Goal: Consume media (video, audio)

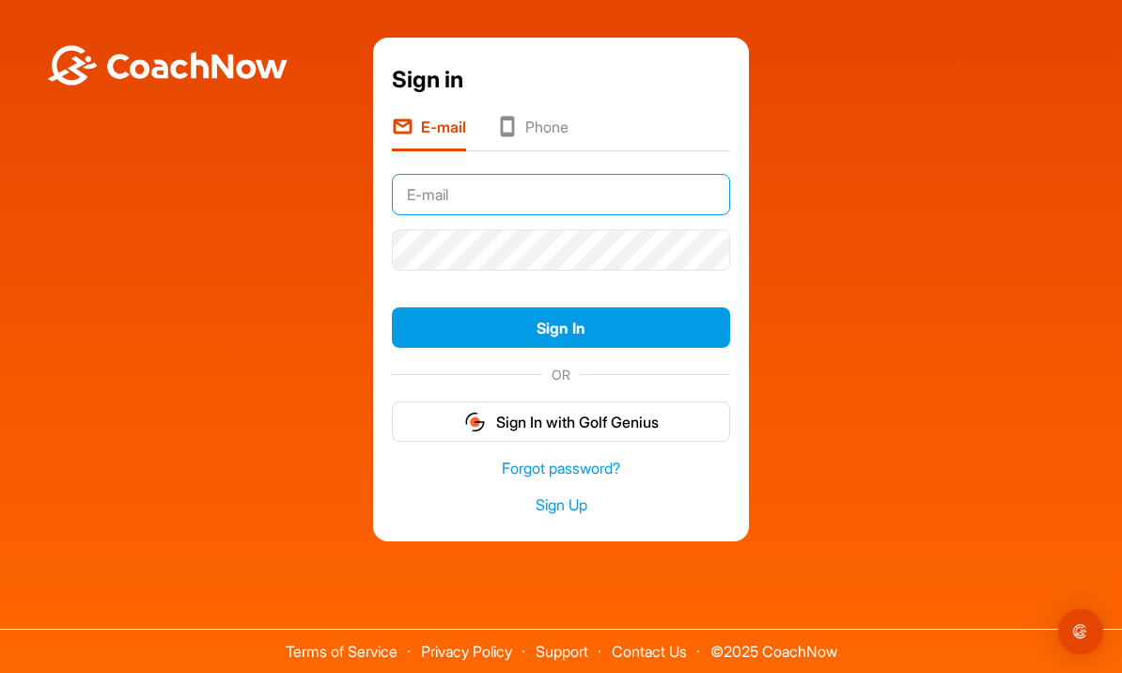
type input "[EMAIL_ADDRESS][DOMAIN_NAME]"
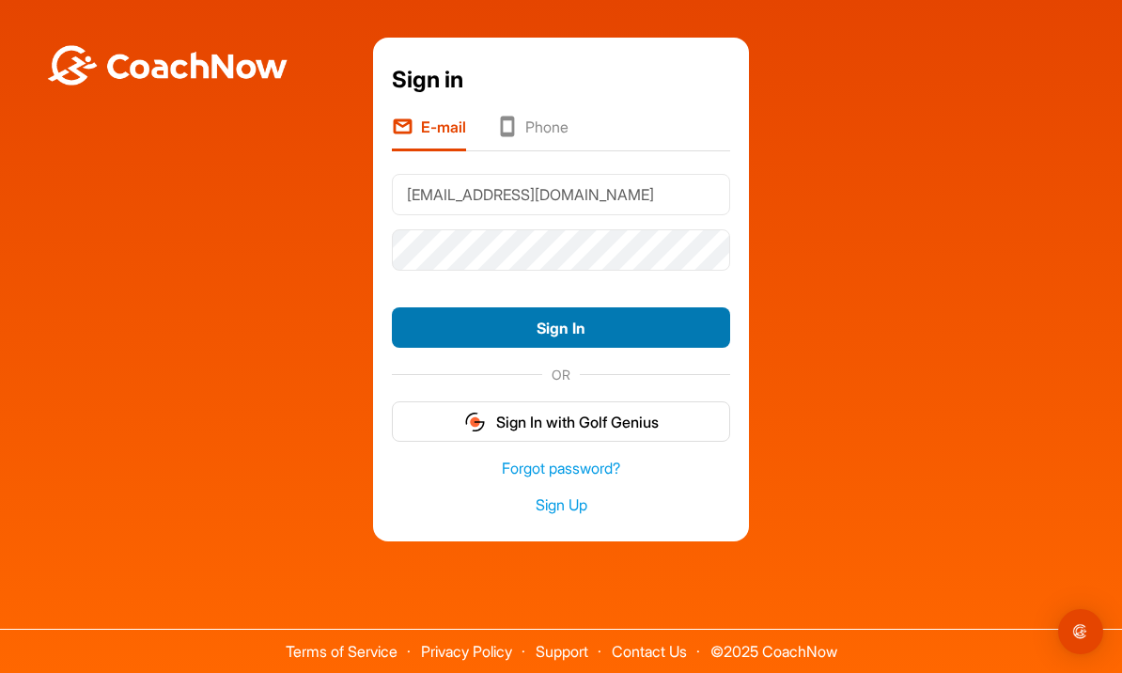
click at [582, 348] on button "Sign In" at bounding box center [561, 327] width 338 height 40
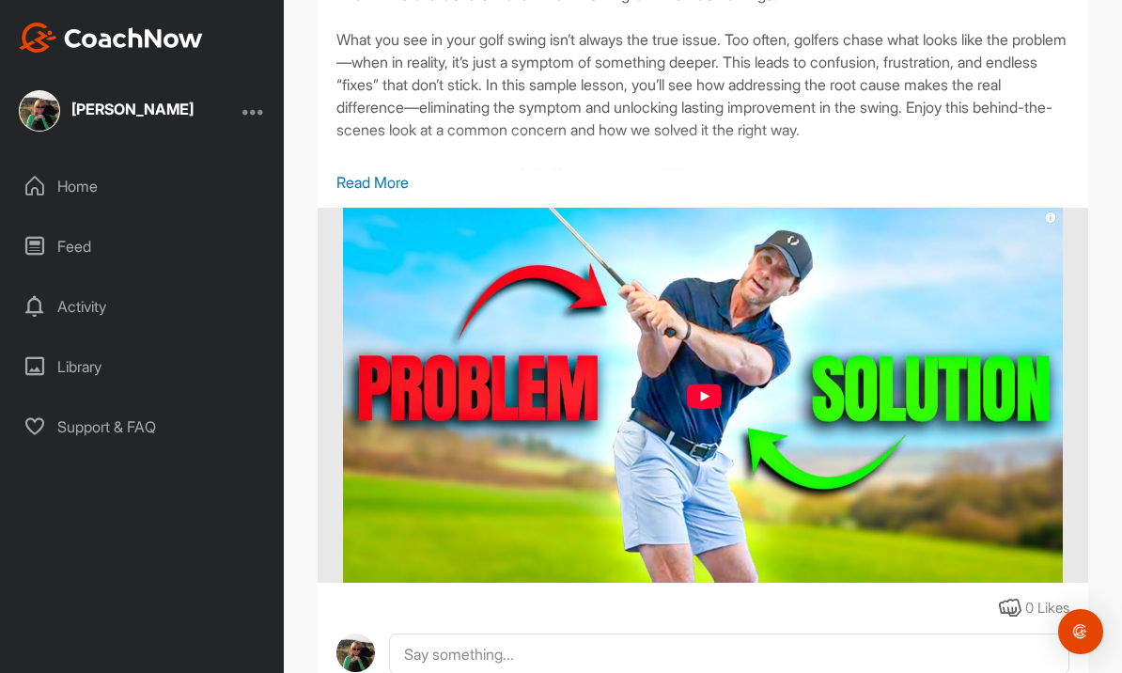
scroll to position [255, 0]
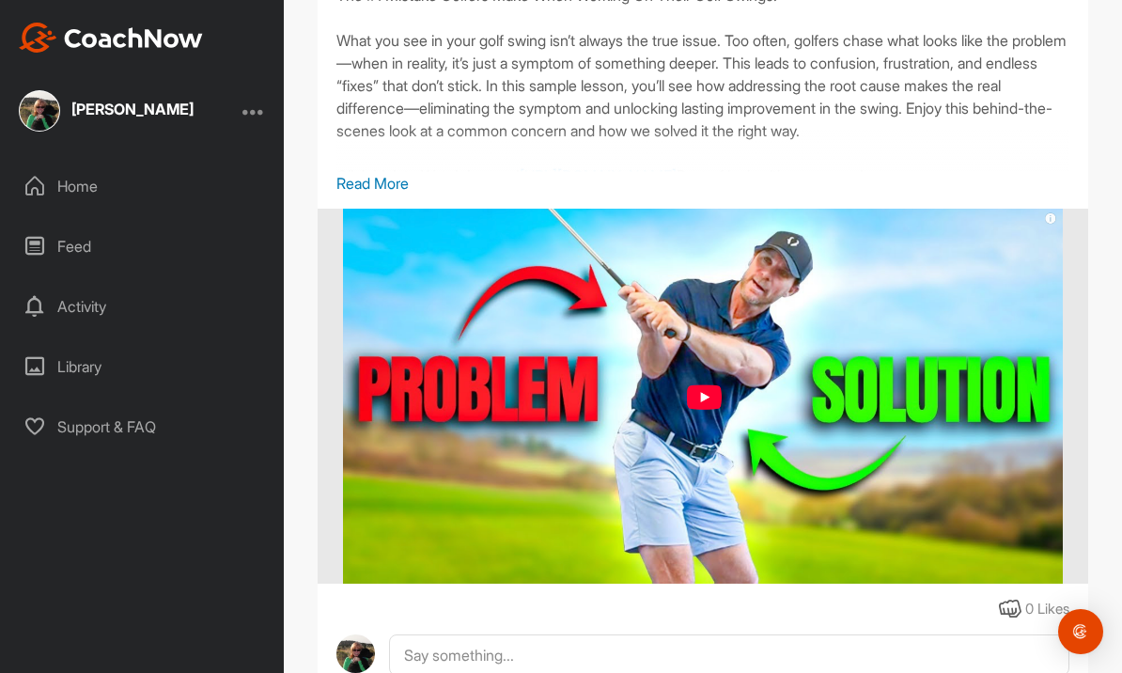
click at [708, 402] on img at bounding box center [703, 397] width 721 height 376
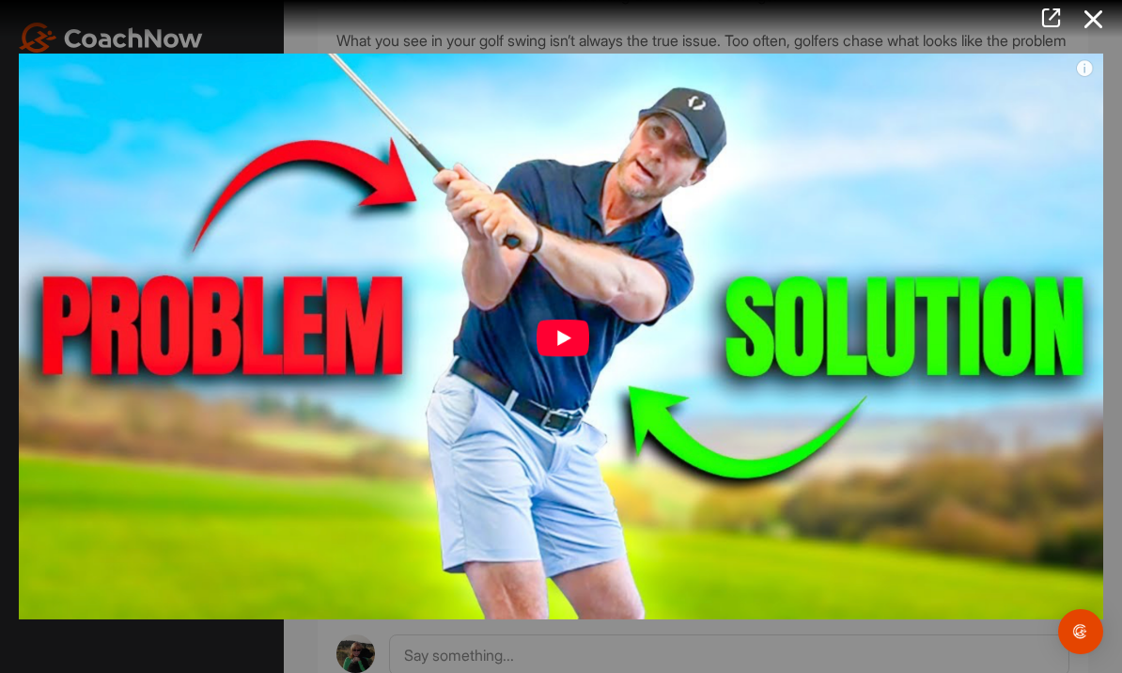
click at [565, 336] on img at bounding box center [561, 336] width 1122 height 603
click at [550, 358] on img at bounding box center [561, 336] width 1122 height 603
click at [558, 348] on img at bounding box center [561, 336] width 1122 height 603
click at [566, 352] on img at bounding box center [561, 336] width 1122 height 603
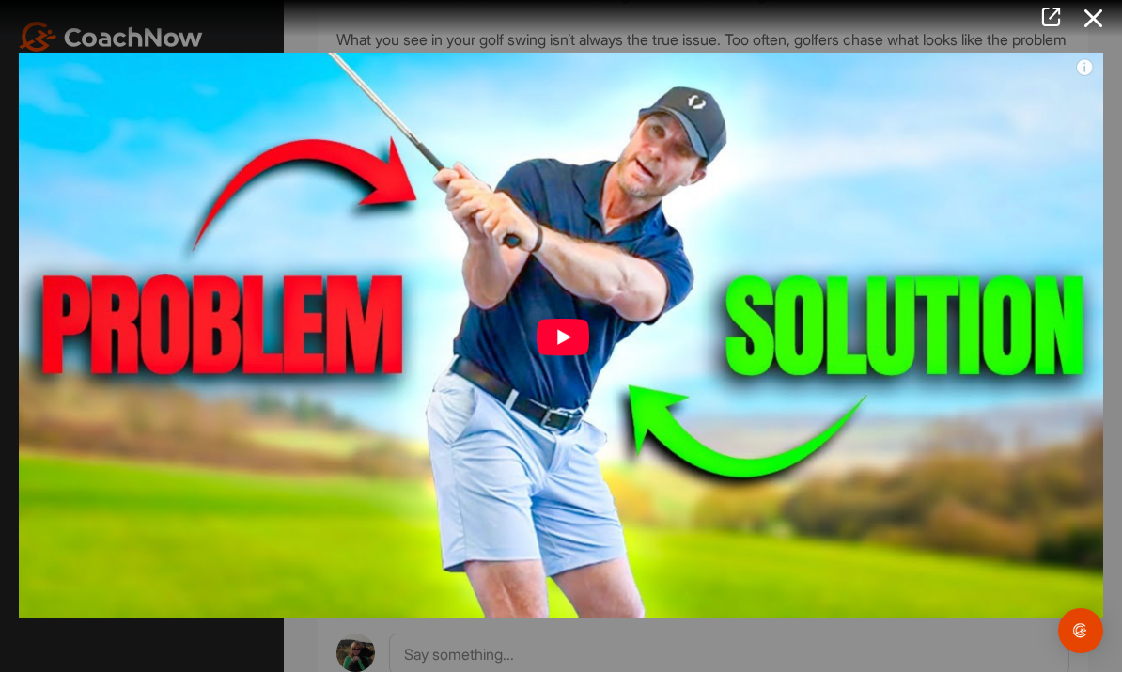
scroll to position [65, 0]
click at [568, 341] on img at bounding box center [561, 336] width 1122 height 603
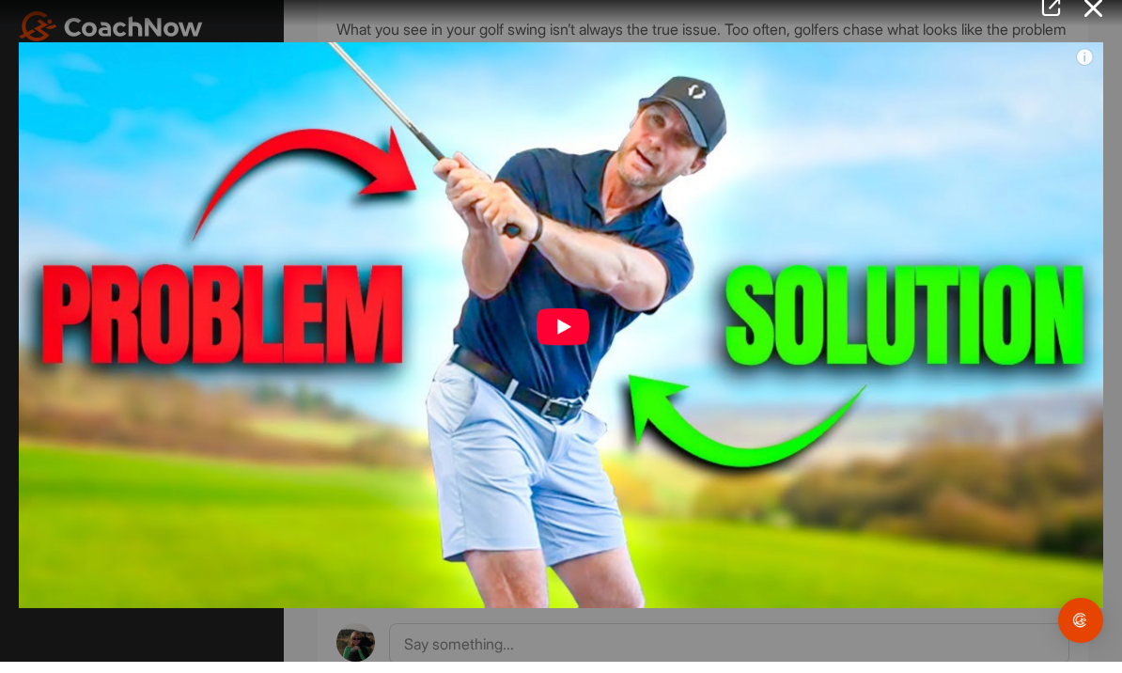
scroll to position [0, 0]
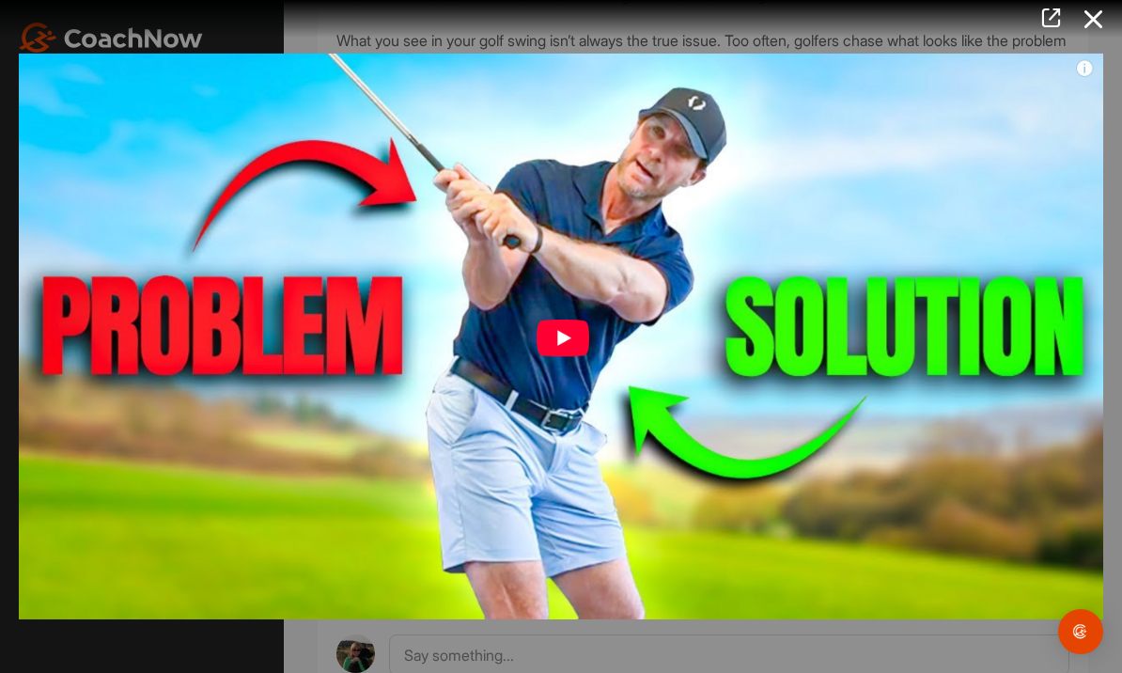
click at [977, 646] on div at bounding box center [561, 336] width 1122 height 673
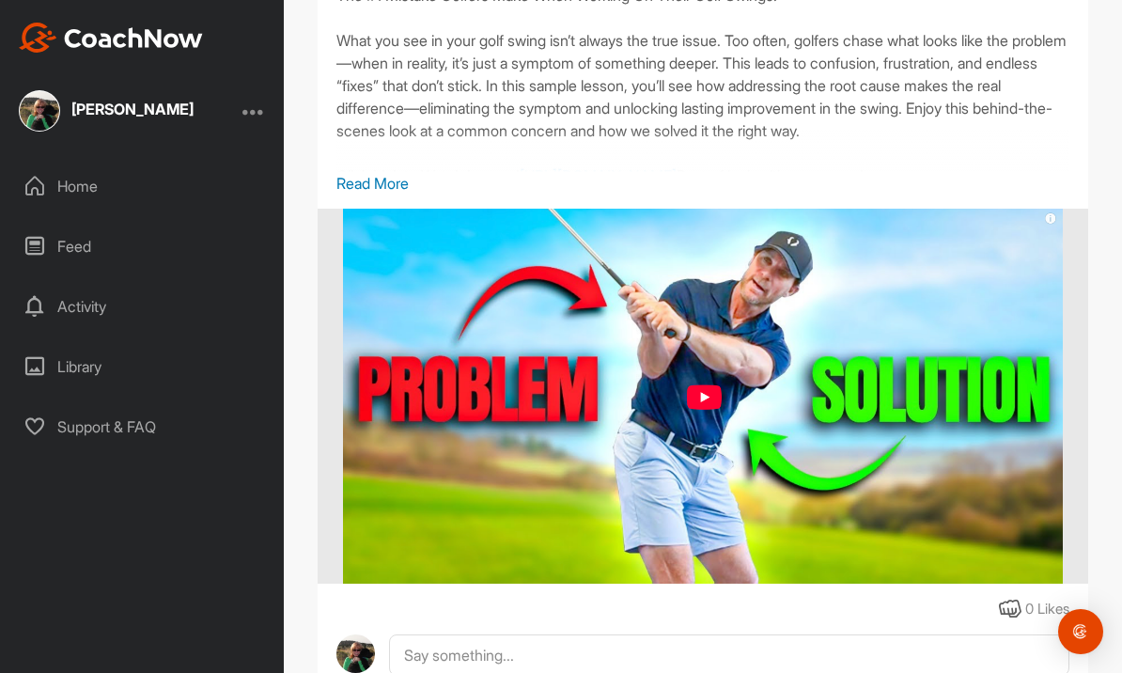
click at [394, 187] on p "Read More" at bounding box center [702, 183] width 733 height 23
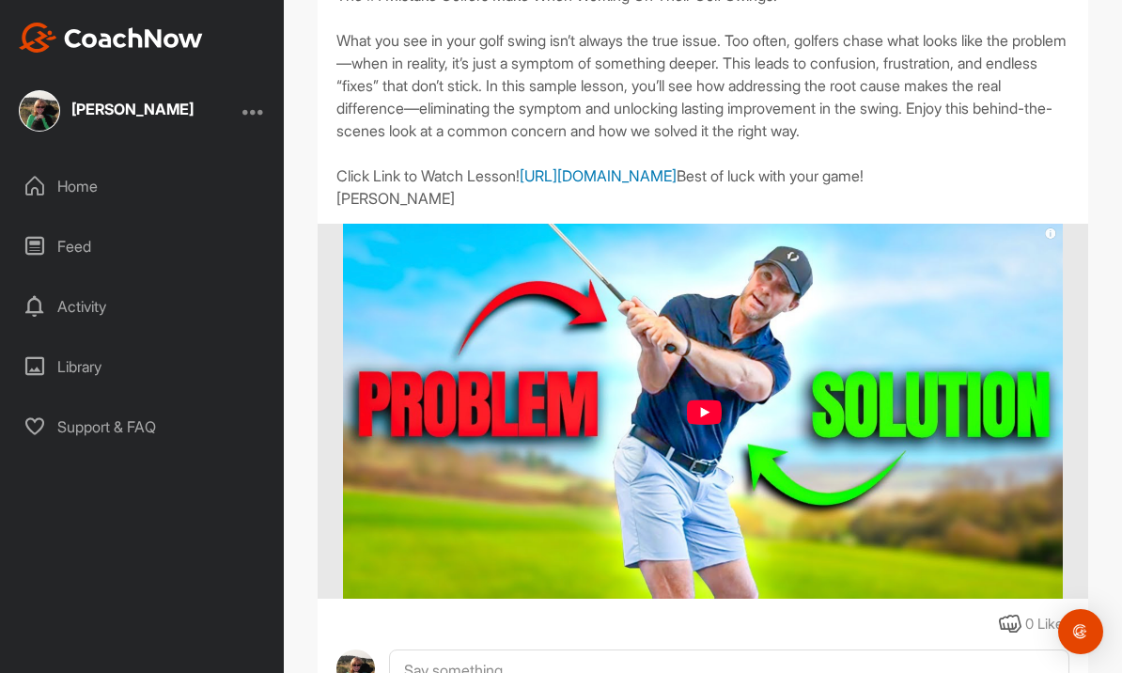
click at [653, 185] on link "[URL][DOMAIN_NAME]" at bounding box center [598, 175] width 157 height 19
